Goal: Task Accomplishment & Management: Manage account settings

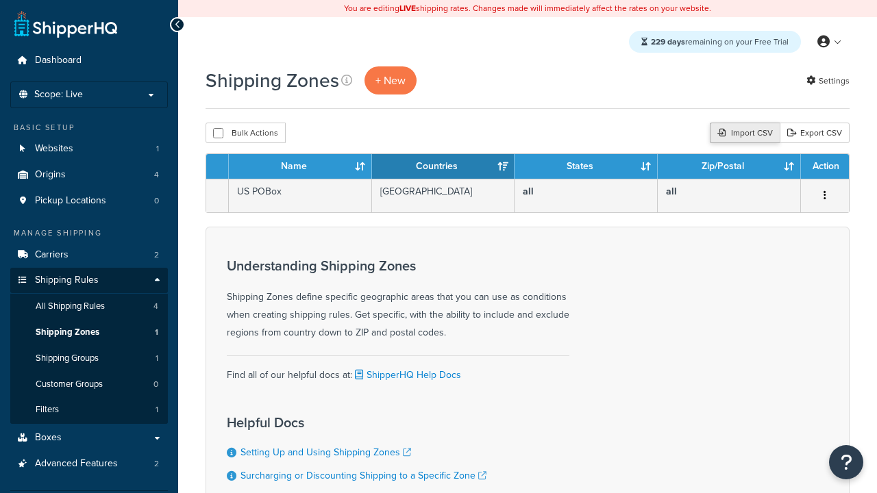
click at [743, 134] on div "Import CSV" at bounding box center [745, 133] width 70 height 21
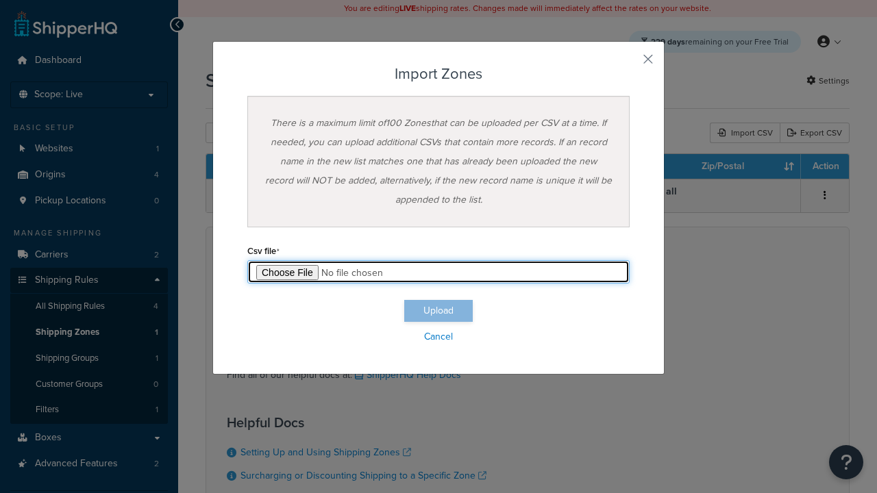
click at [439, 272] on input "file" at bounding box center [438, 271] width 382 height 23
type input "C:\fakepath\importZonesFailure.csv"
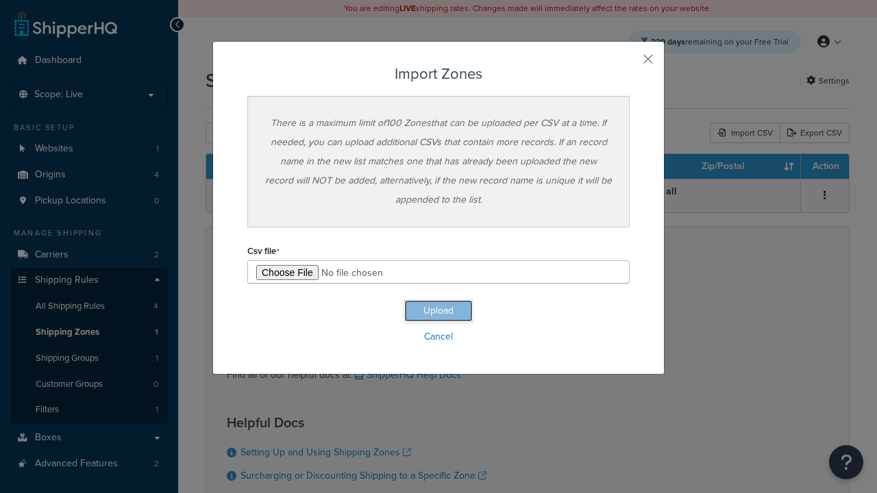
click at [439, 311] on button "Upload" at bounding box center [438, 311] width 69 height 22
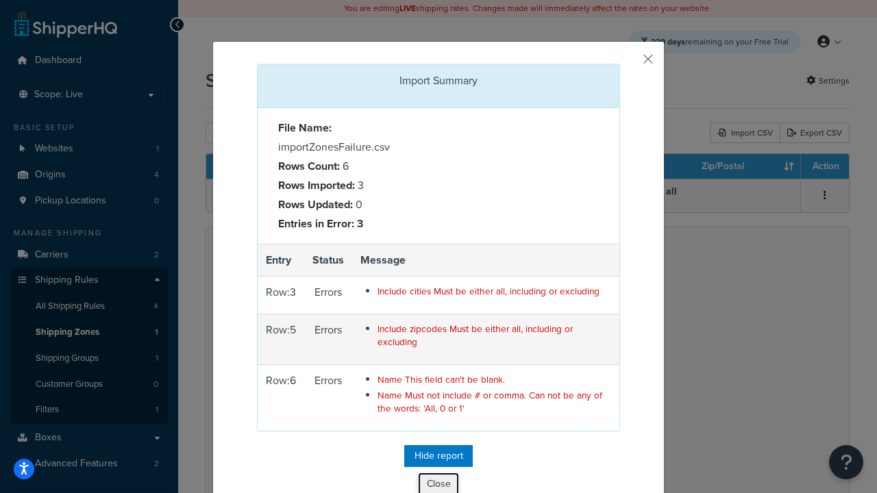
click at [439, 482] on button "Close" at bounding box center [438, 484] width 41 height 23
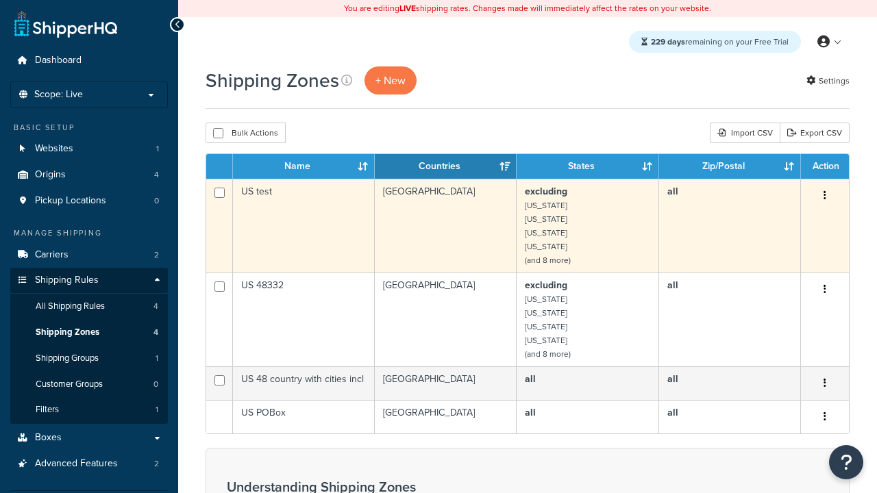
click at [824, 197] on icon "button" at bounding box center [825, 196] width 3 height 10
click at [0, 0] on link "Delete" at bounding box center [0, 0] width 0 height 0
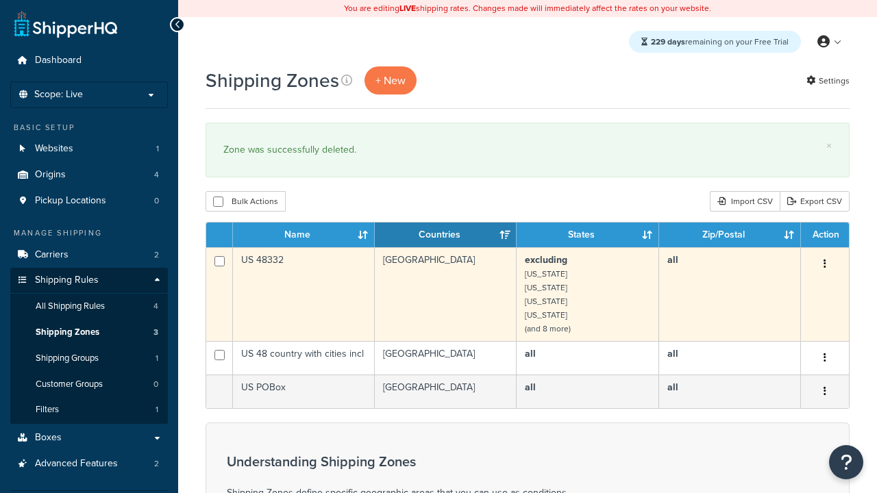
click at [824, 265] on icon "button" at bounding box center [825, 264] width 3 height 10
click at [0, 0] on link "Delete" at bounding box center [0, 0] width 0 height 0
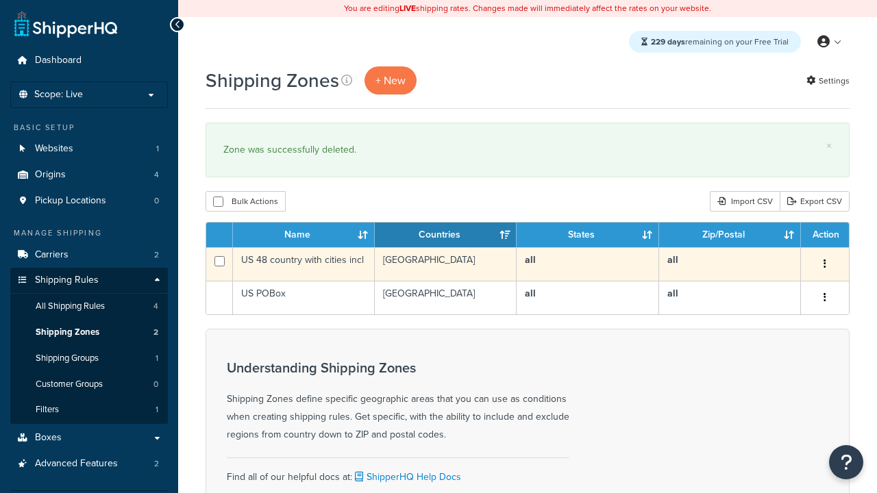
click at [824, 265] on icon "button" at bounding box center [825, 264] width 3 height 10
click at [0, 0] on link "Delete" at bounding box center [0, 0] width 0 height 0
